Goal: Task Accomplishment & Management: Complete application form

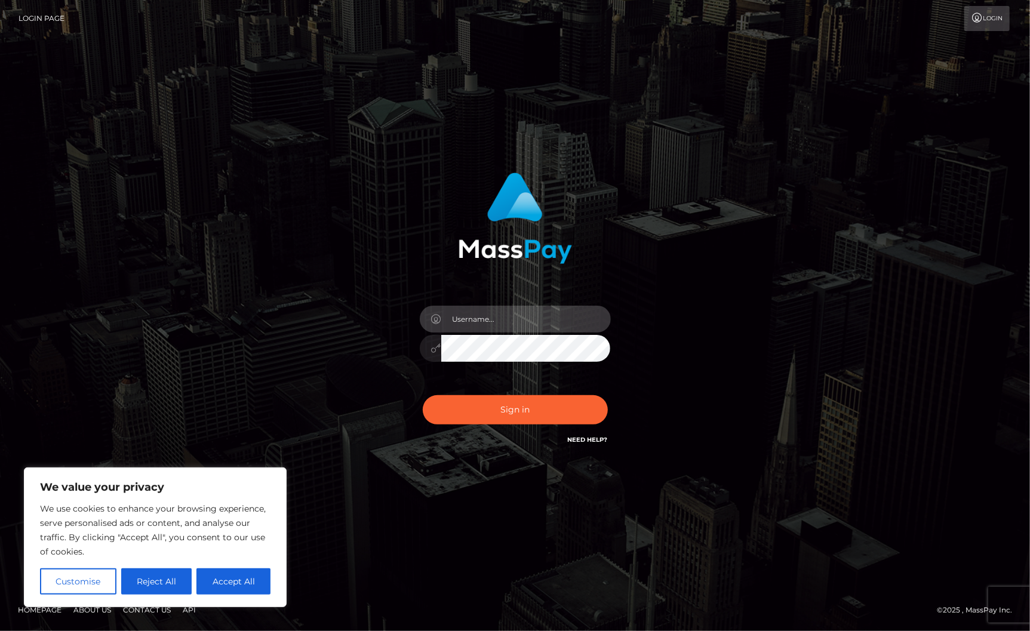
click at [478, 324] on input "text" at bounding box center [526, 319] width 170 height 27
type input "e.schoellhorn@gmail.com"
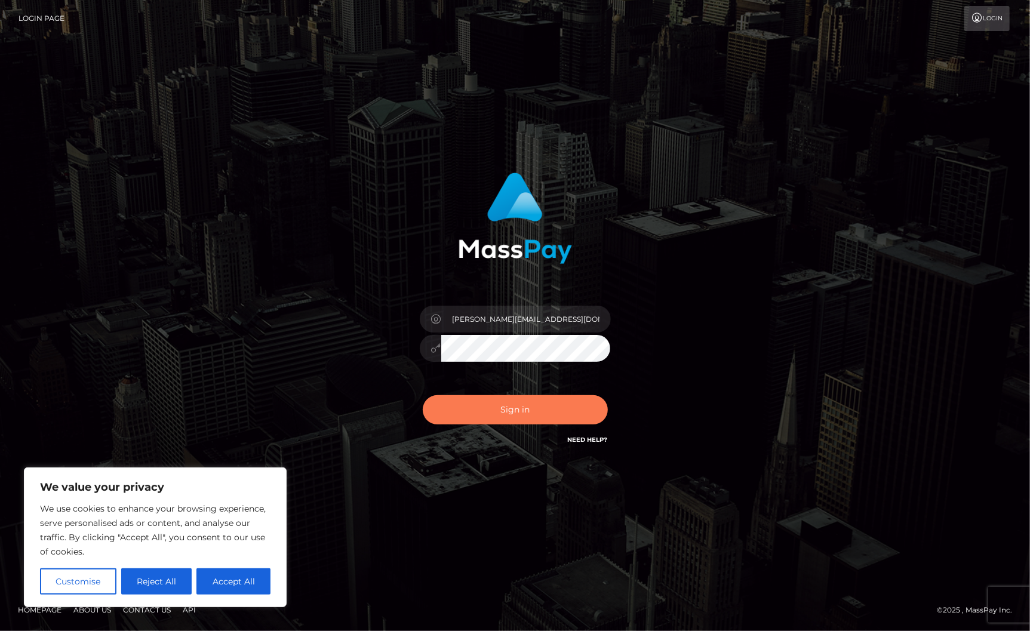
click at [521, 407] on button "Sign in" at bounding box center [515, 409] width 185 height 29
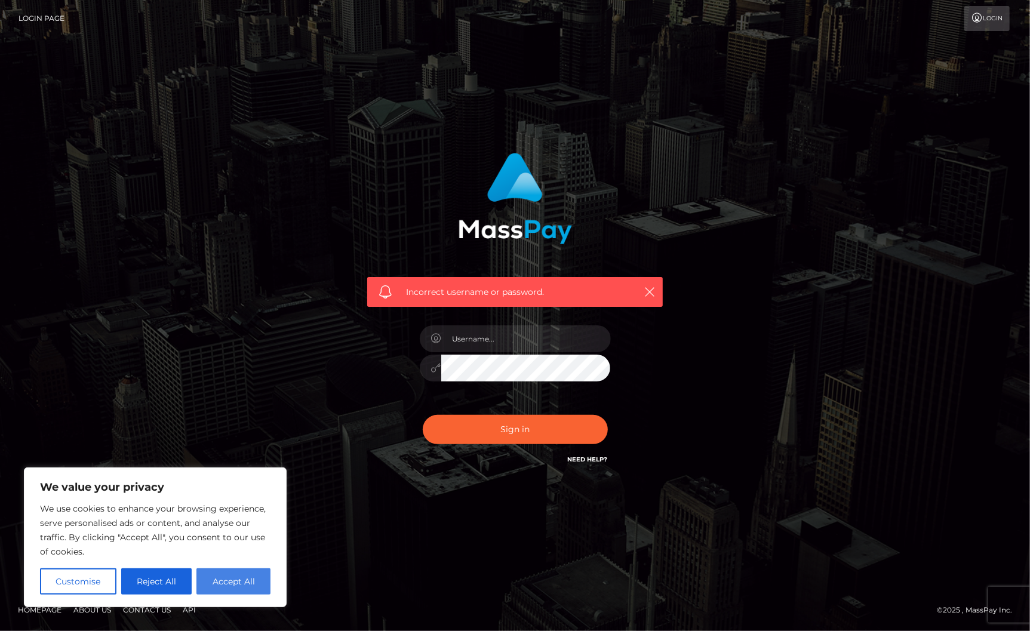
click at [238, 577] on button "Accept All" at bounding box center [233, 581] width 74 height 26
checkbox input "true"
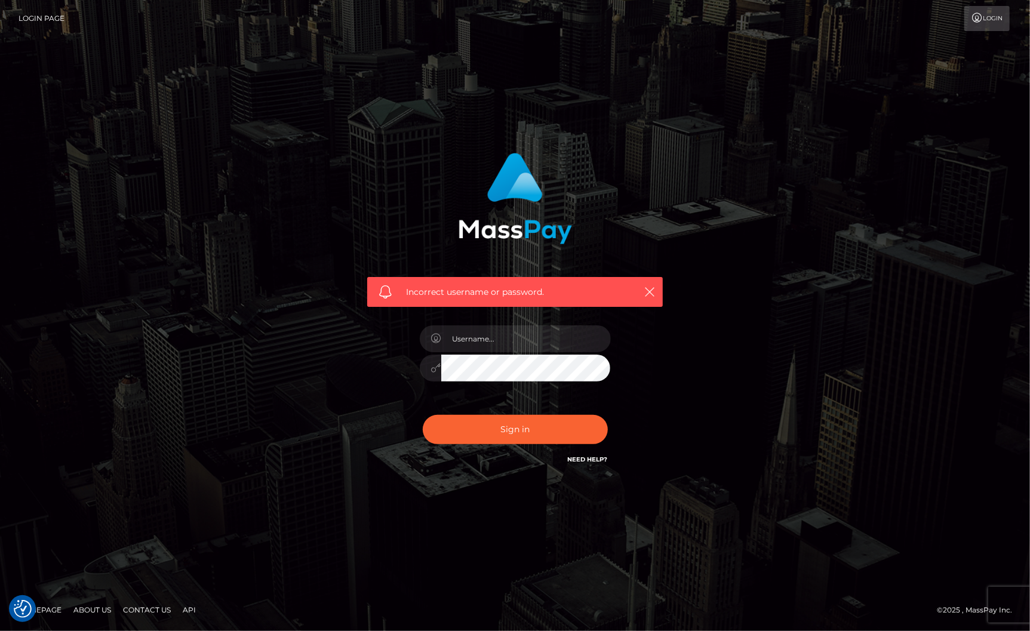
click at [586, 457] on link "Need Help?" at bounding box center [588, 460] width 40 height 8
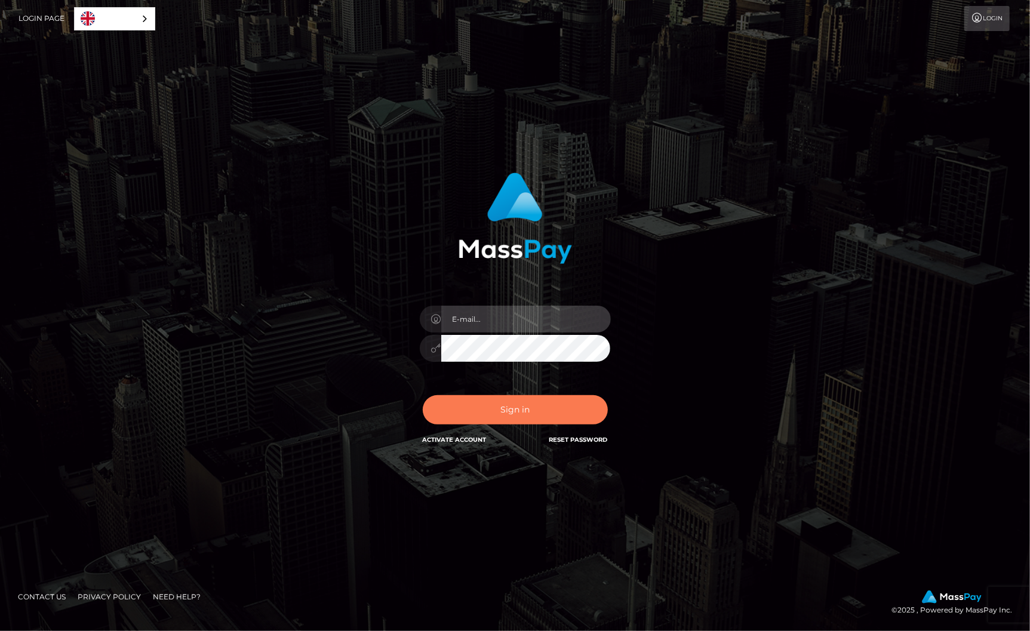
type input "[PERSON_NAME][EMAIL_ADDRESS][DOMAIN_NAME]"
click at [530, 411] on button "Sign in" at bounding box center [515, 409] width 185 height 29
